Goal: Complete application form

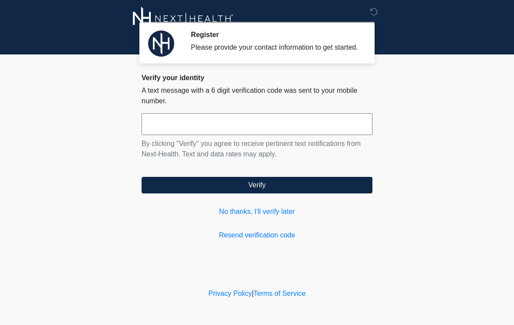
click at [173, 135] on input "text" at bounding box center [257, 124] width 231 height 22
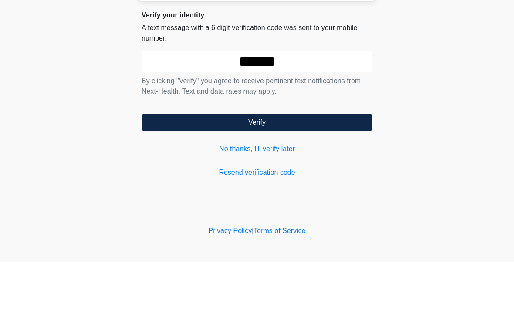
type input "******"
click at [270, 177] on button "Verify" at bounding box center [257, 185] width 231 height 17
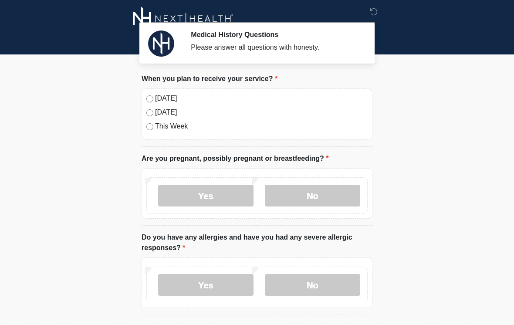
click at [327, 195] on label "No" at bounding box center [312, 196] width 95 height 22
click at [327, 287] on label "No" at bounding box center [312, 285] width 95 height 22
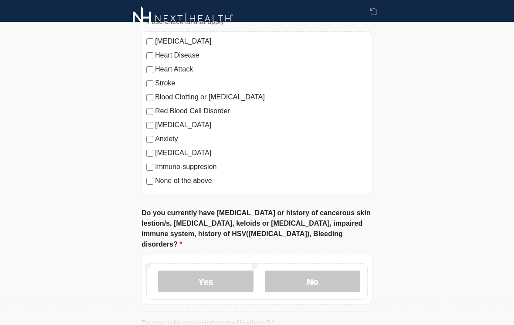
scroll to position [315, 0]
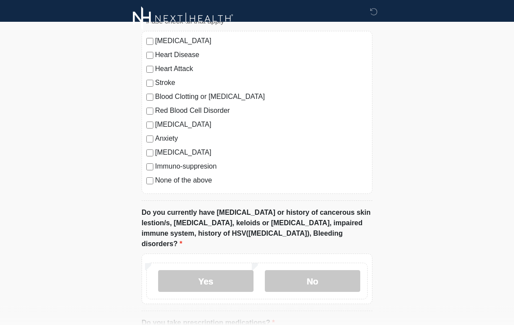
click at [235, 271] on label "Yes" at bounding box center [205, 282] width 95 height 22
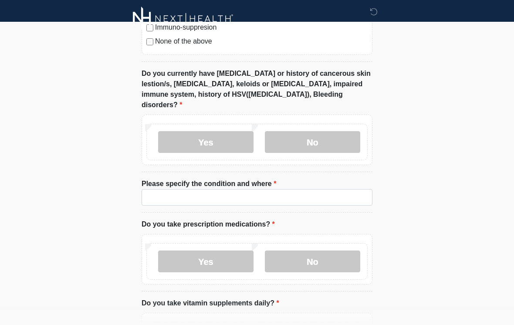
scroll to position [454, 0]
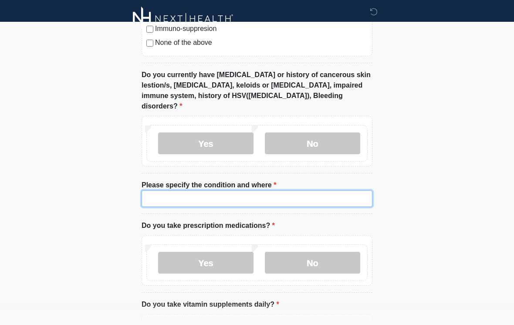
click at [173, 190] on input "Please specify the condition and where" at bounding box center [257, 198] width 231 height 17
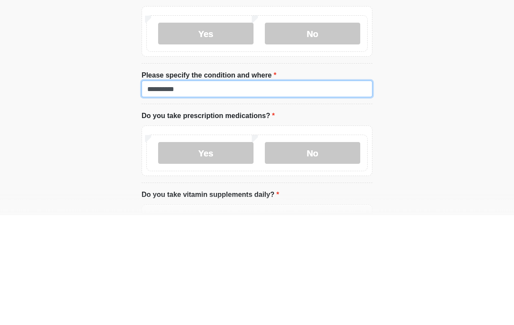
type input "**********"
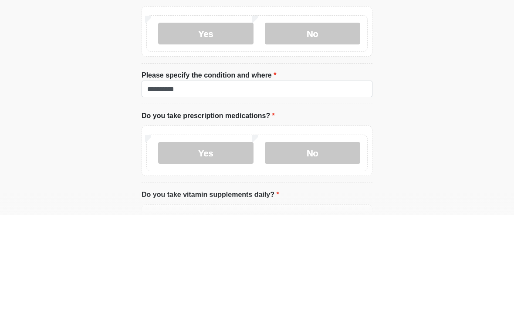
click at [322, 252] on label "No" at bounding box center [312, 263] width 95 height 22
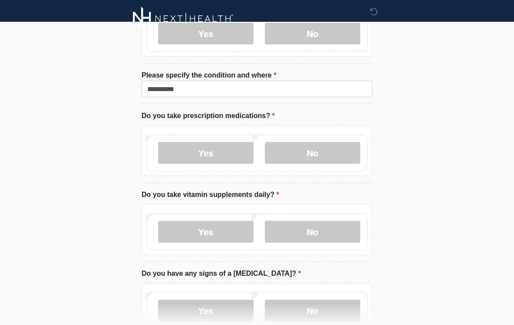
click at [325, 222] on label "No" at bounding box center [312, 232] width 95 height 22
click at [316, 306] on label "No" at bounding box center [312, 311] width 95 height 22
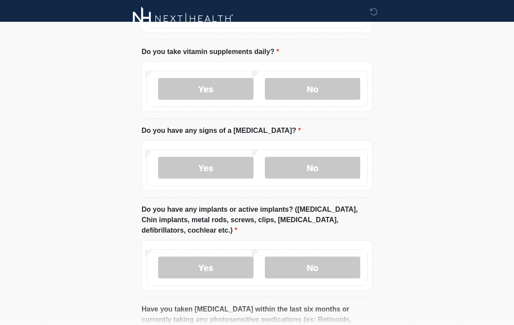
scroll to position [707, 0]
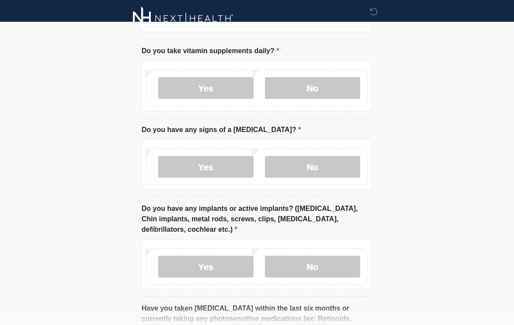
click at [324, 256] on label "No" at bounding box center [312, 267] width 95 height 22
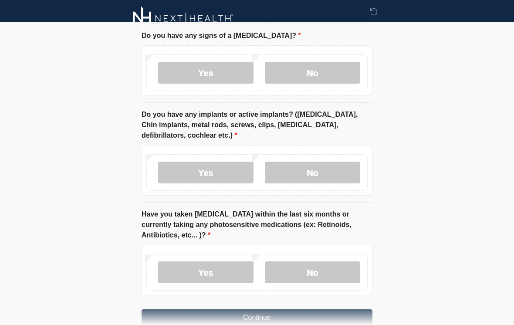
scroll to position [823, 0]
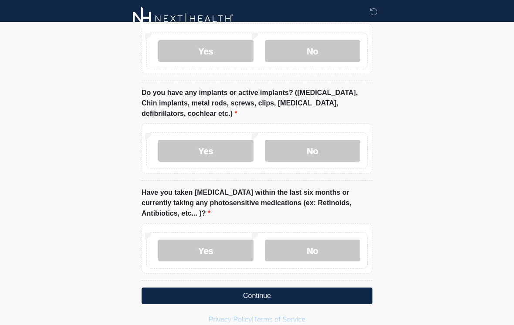
click at [315, 241] on label "No" at bounding box center [312, 251] width 95 height 22
click at [267, 288] on button "Continue" at bounding box center [257, 296] width 231 height 17
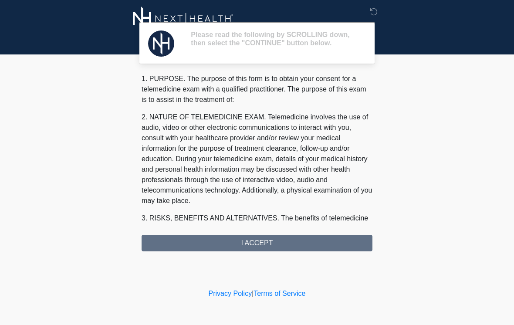
scroll to position [0, 0]
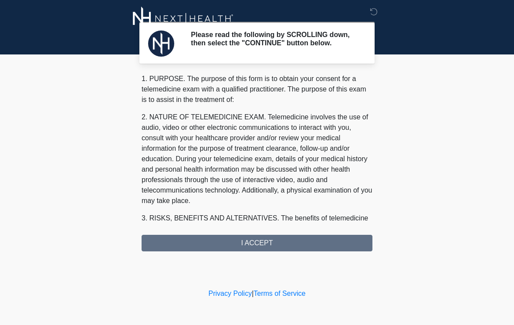
click at [286, 245] on div "1. PURPOSE. The purpose of this form is to obtain your consent for a telemedici…" at bounding box center [257, 163] width 231 height 178
click at [257, 250] on div "1. PURPOSE. The purpose of this form is to obtain your consent for a telemedici…" at bounding box center [257, 163] width 231 height 178
click at [273, 247] on div "1. PURPOSE. The purpose of this form is to obtain your consent for a telemedici…" at bounding box center [257, 163] width 231 height 178
click at [262, 246] on div "1. PURPOSE. The purpose of this form is to obtain your consent for a telemedici…" at bounding box center [257, 163] width 231 height 178
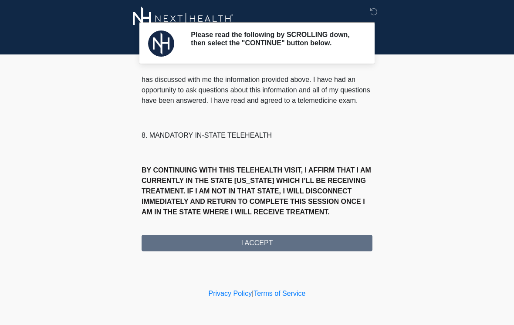
scroll to position [407, 0]
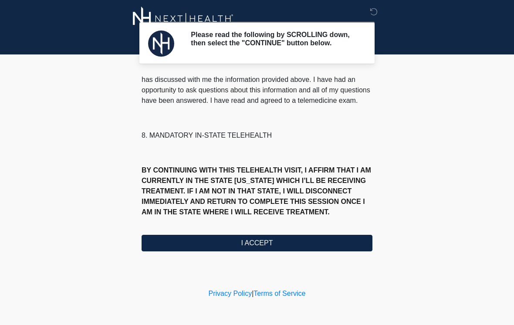
click at [275, 249] on button "I ACCEPT" at bounding box center [257, 243] width 231 height 17
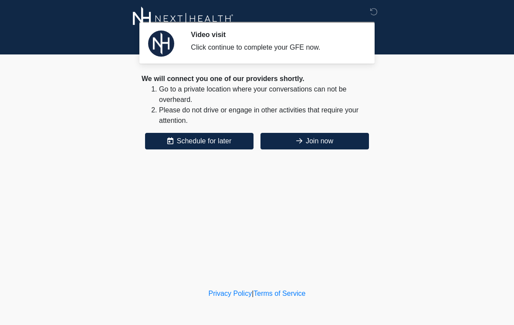
click at [297, 145] on button "Join now" at bounding box center [315, 141] width 108 height 17
